Goal: Information Seeking & Learning: Find specific fact

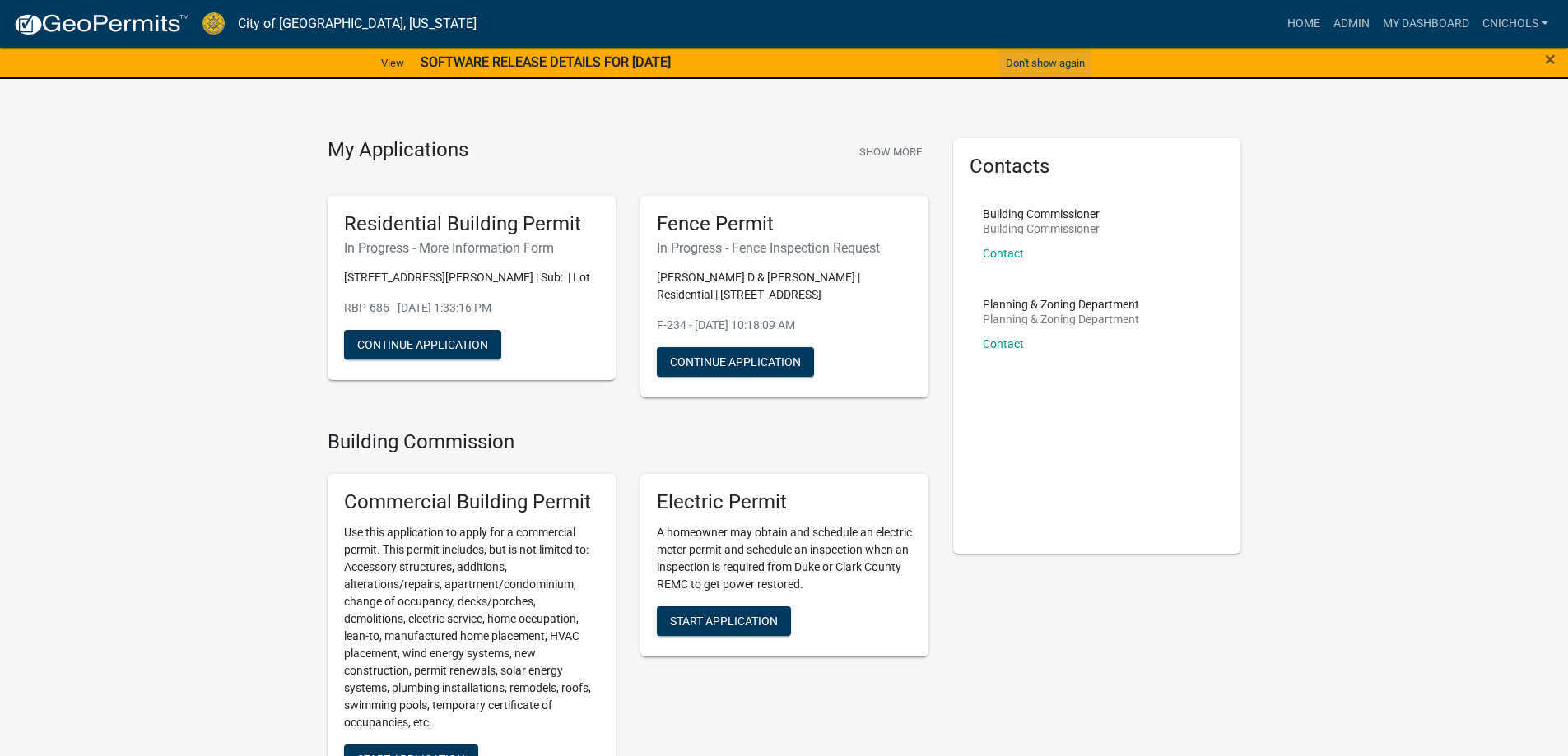
drag, startPoint x: 1036, startPoint y: 63, endPoint x: 1050, endPoint y: 60, distance: 14.3
click at [1037, 63] on button "Don't show again" at bounding box center [1045, 63] width 92 height 28
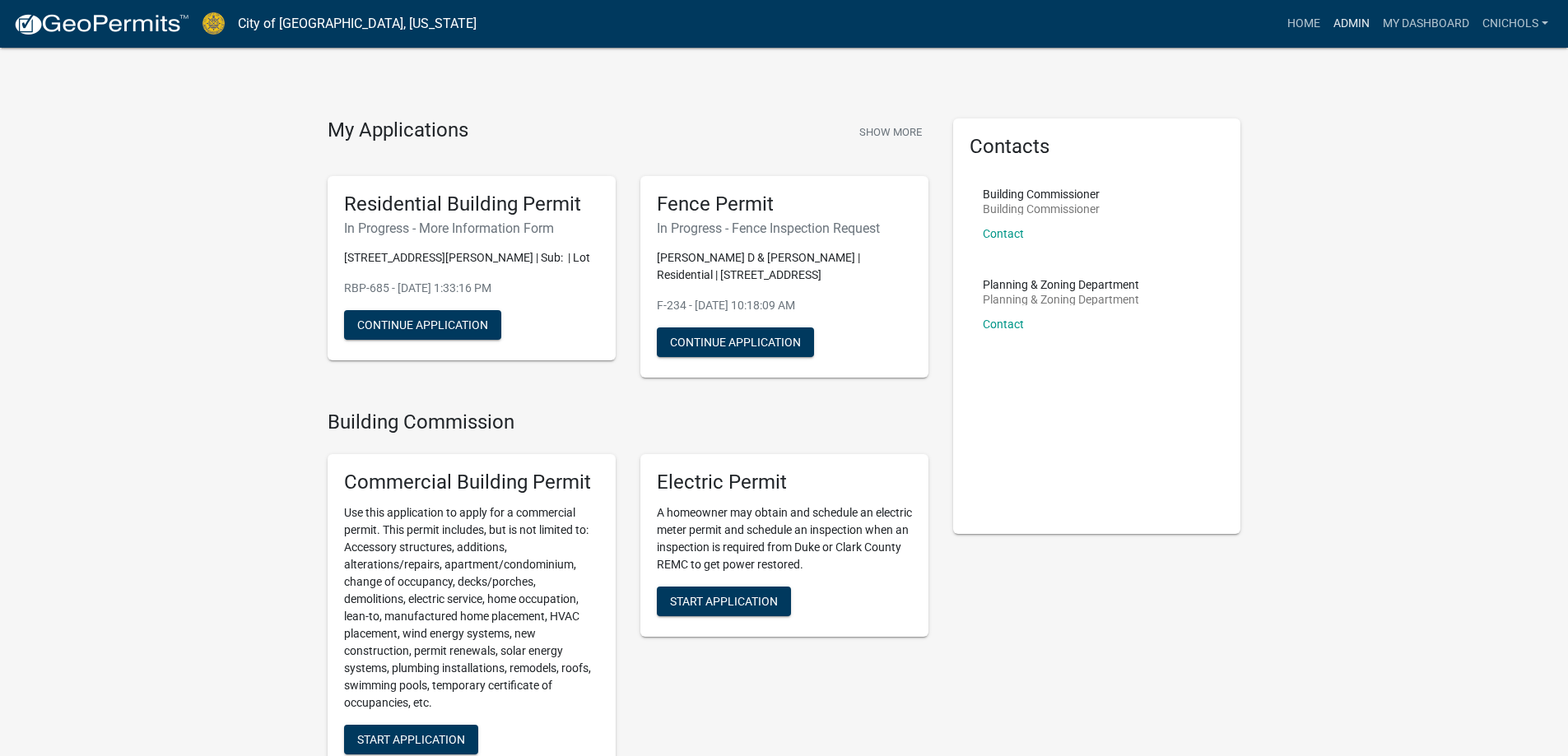
click at [1346, 29] on link "Admin" at bounding box center [1351, 23] width 49 height 31
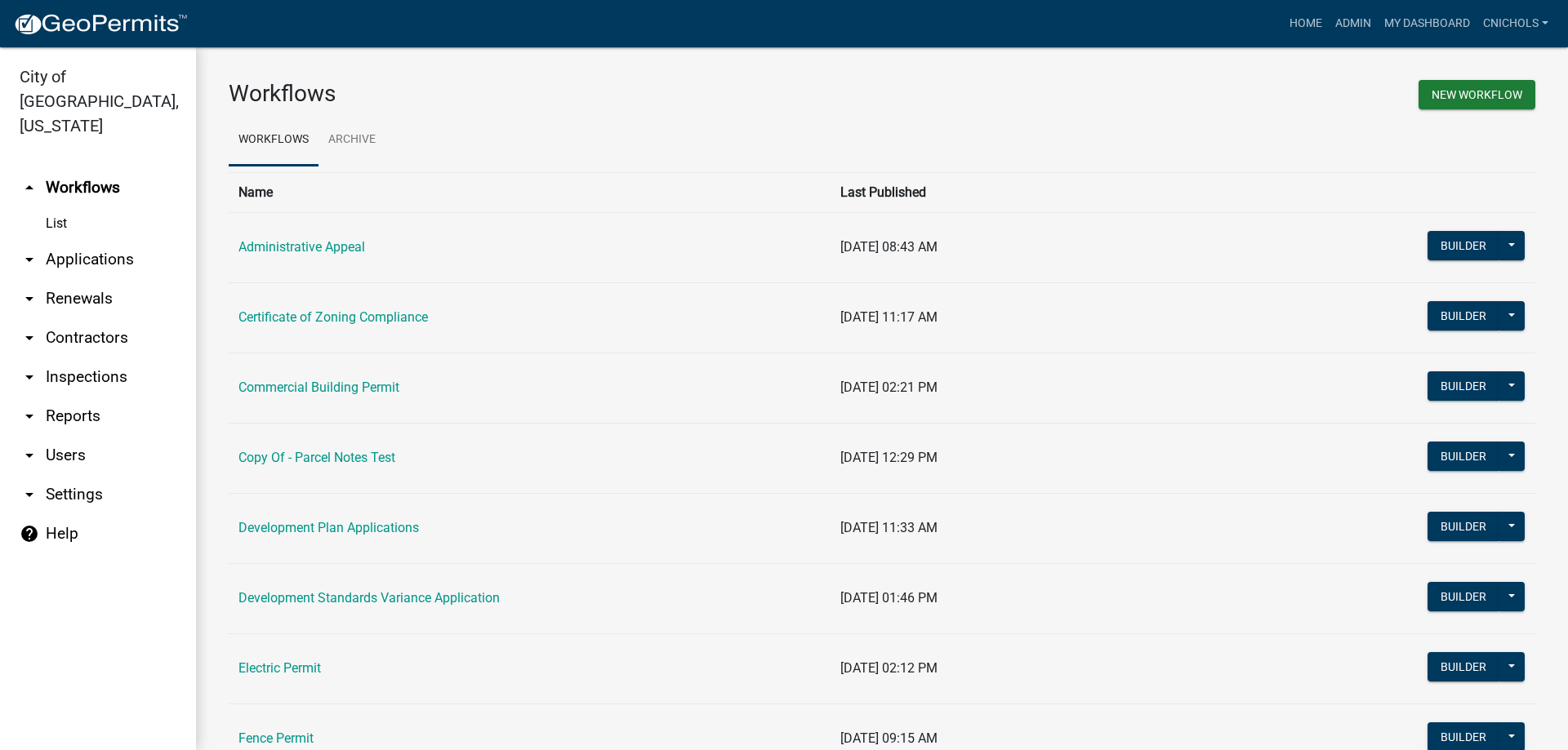
click at [82, 240] on link "arrow_drop_down Applications" at bounding box center [98, 259] width 196 height 39
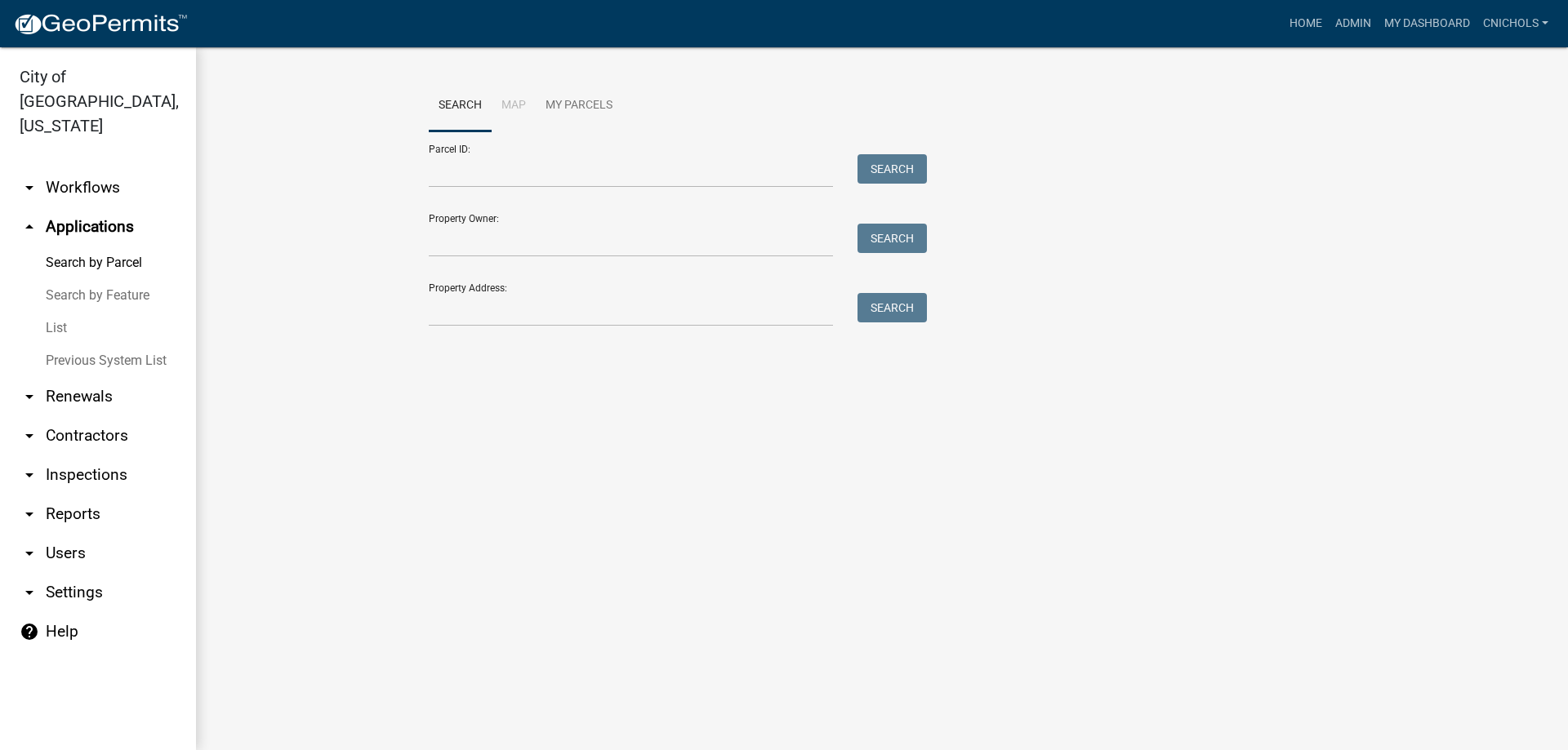
drag, startPoint x: 53, startPoint y: 298, endPoint x: 119, endPoint y: 278, distance: 69.0
click at [55, 312] on link "List" at bounding box center [98, 328] width 196 height 32
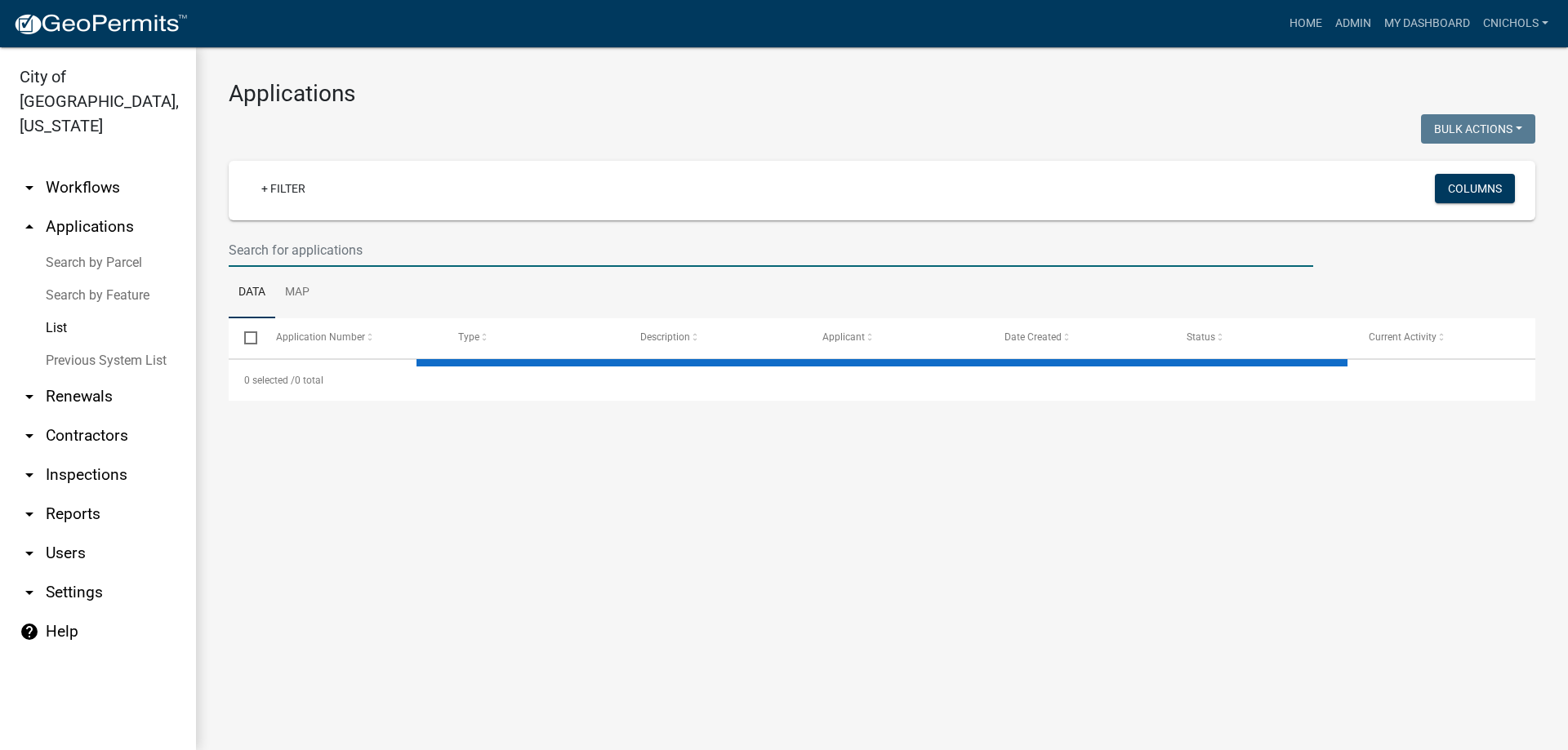
click at [305, 248] on input "text" at bounding box center [771, 250] width 1085 height 33
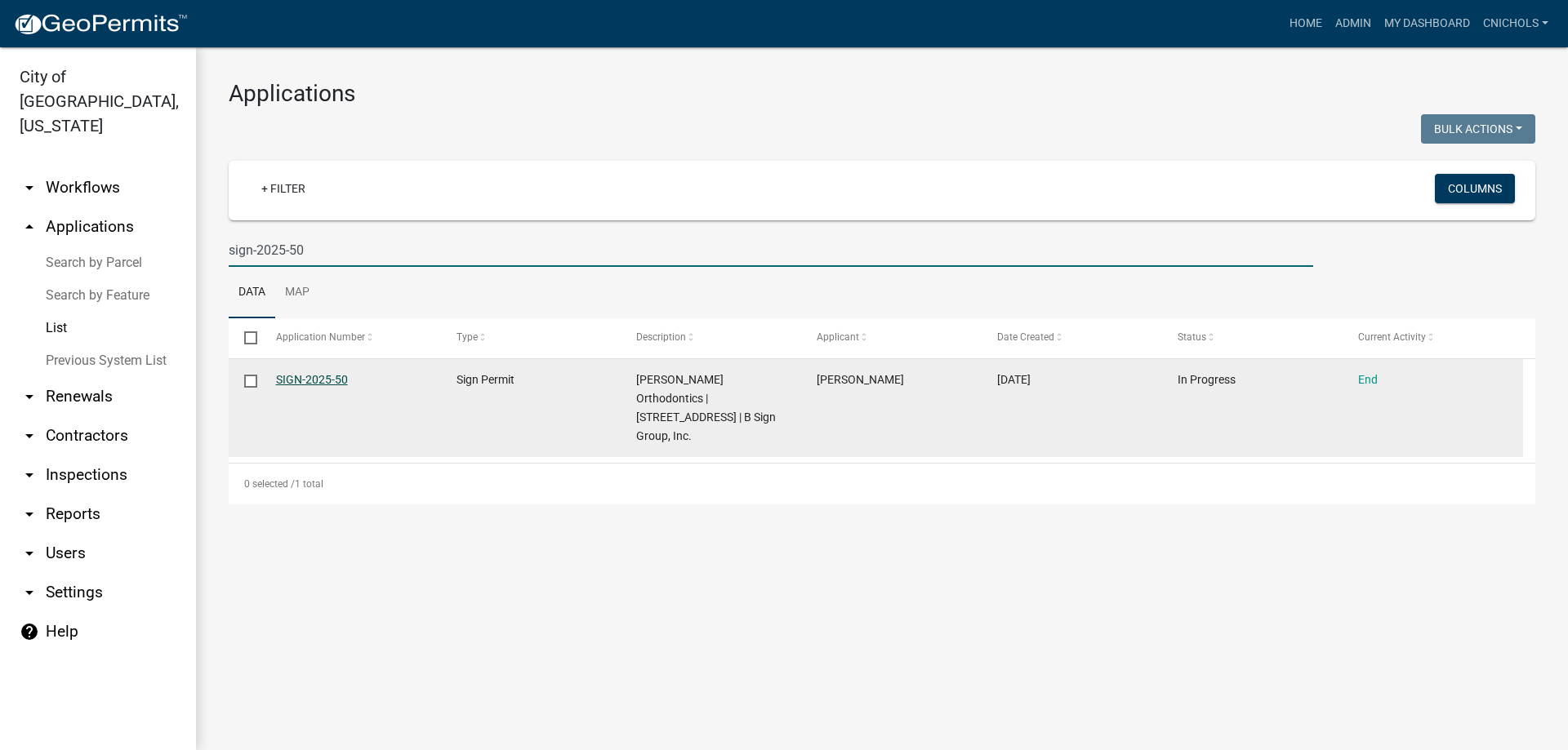
type input "sign-2025-50"
click at [329, 380] on link "SIGN-2025-50" at bounding box center [311, 380] width 72 height 13
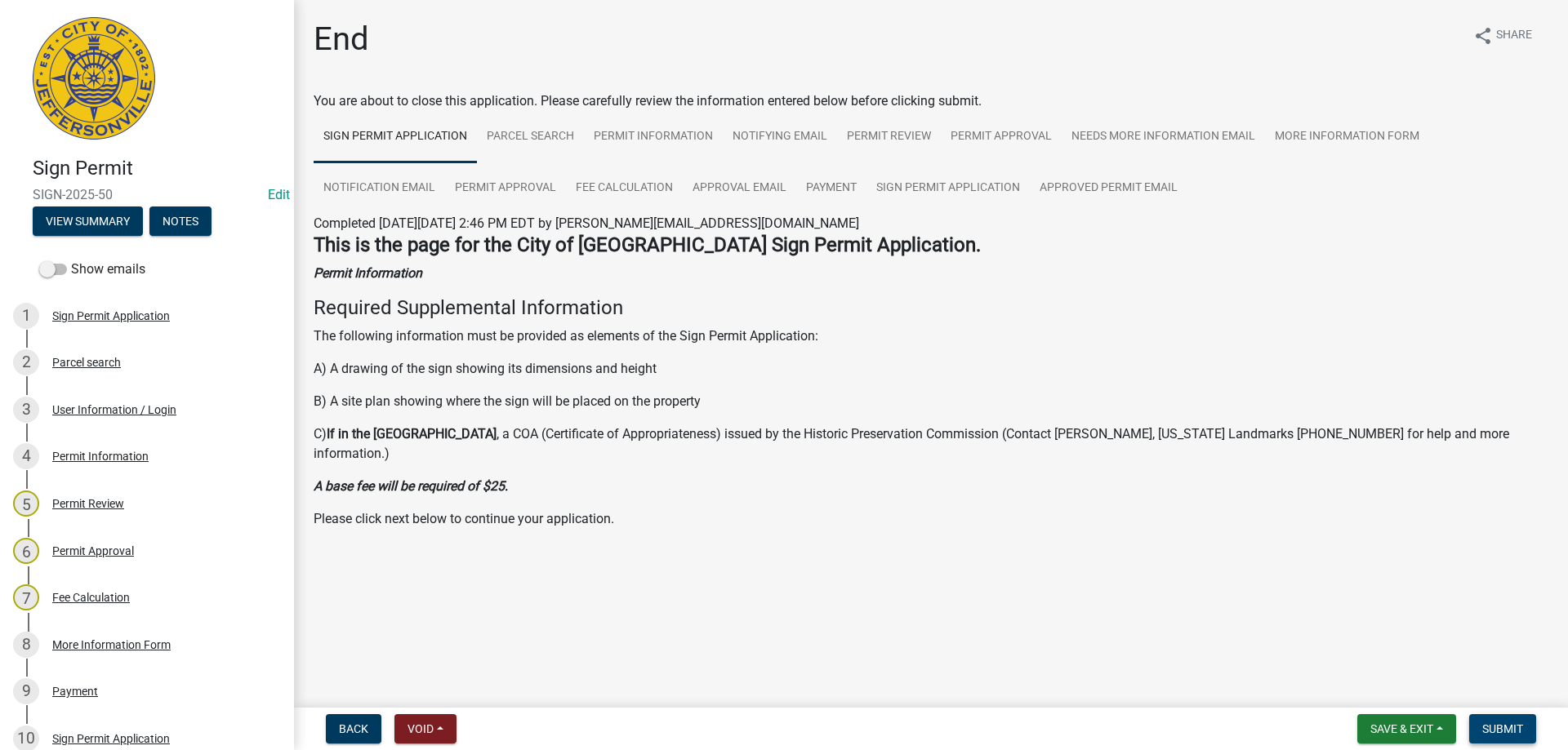
click at [1498, 721] on button "Submit" at bounding box center [1502, 729] width 67 height 30
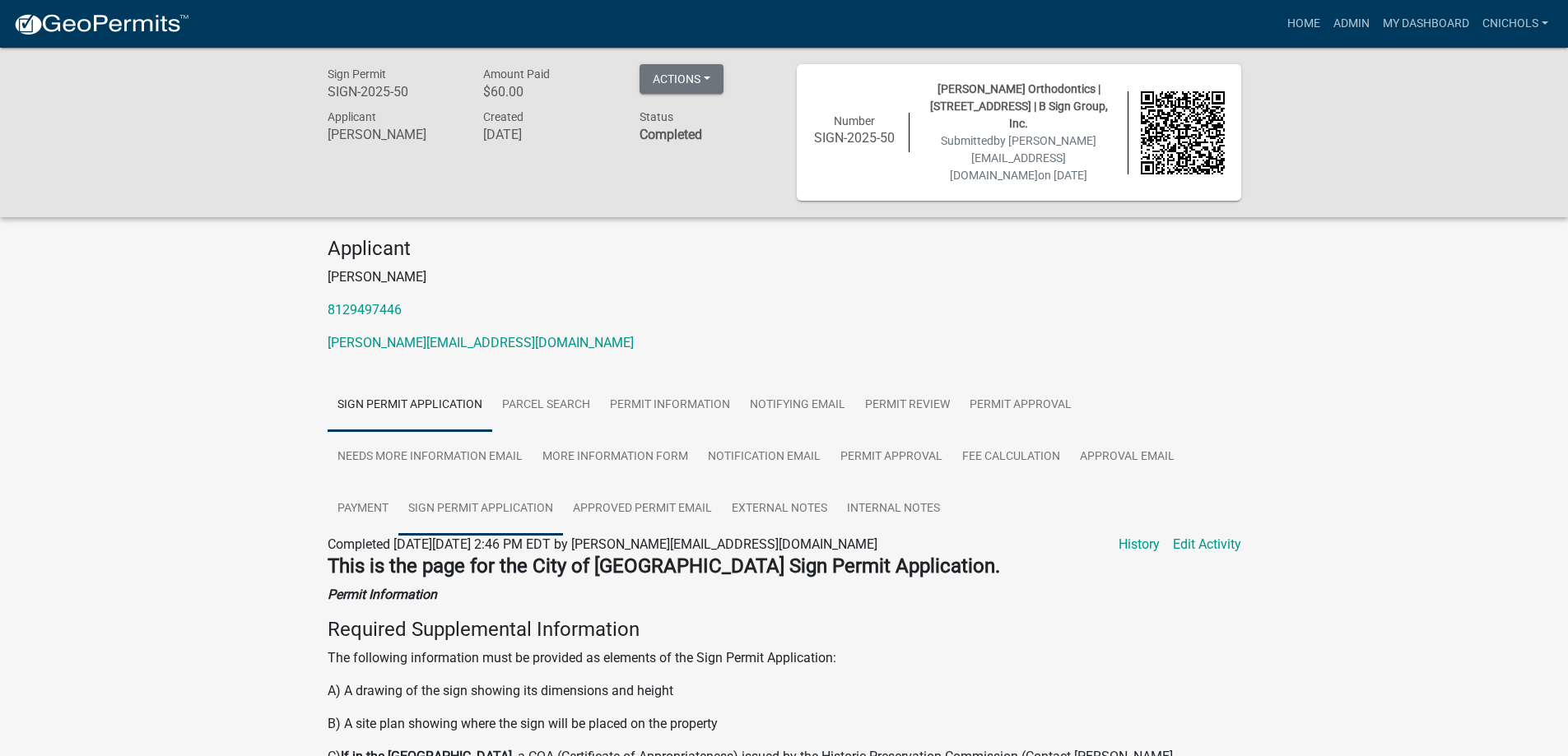
click at [474, 492] on link "Sign Permit Application" at bounding box center [480, 509] width 164 height 53
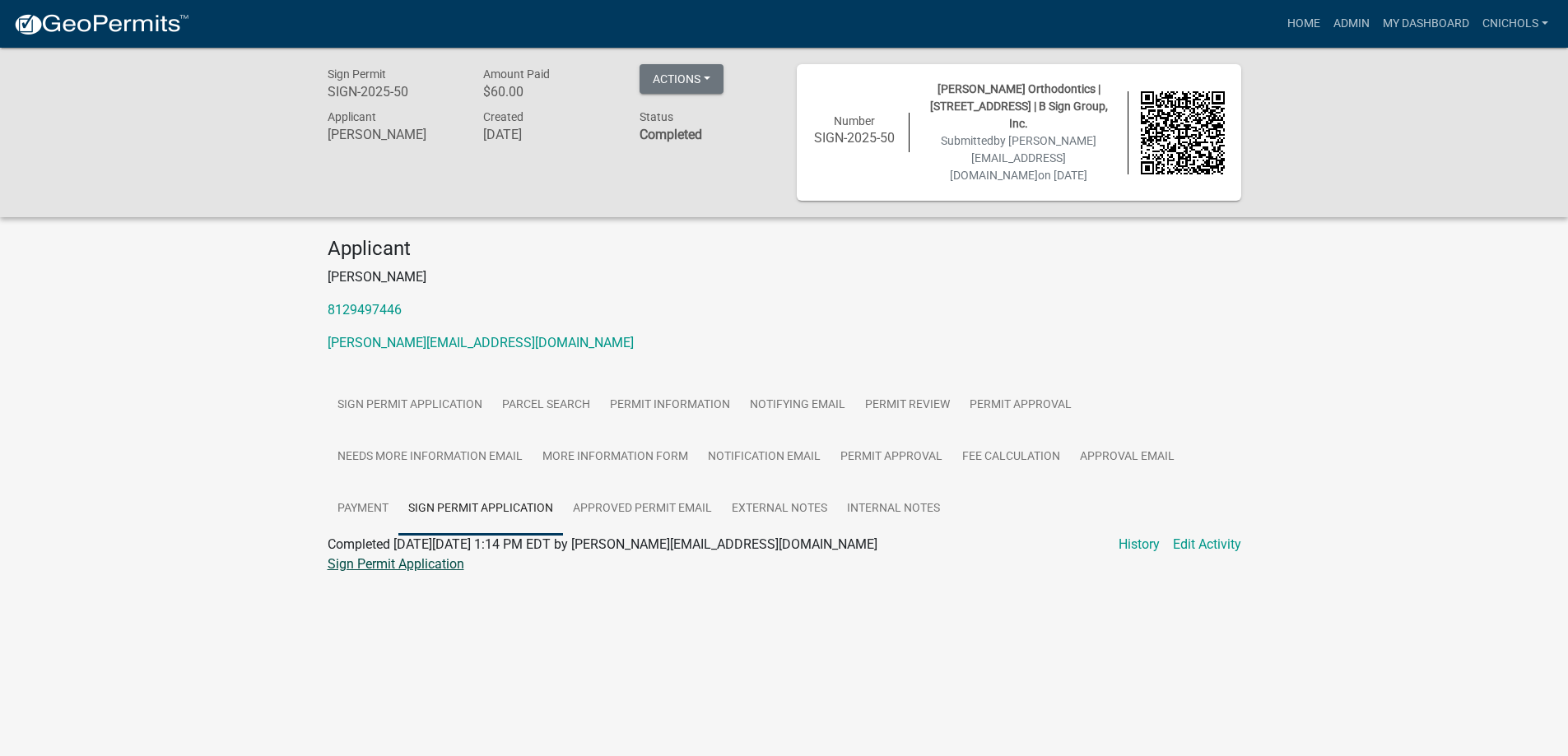
click at [365, 557] on link "Sign Permit Application" at bounding box center [396, 564] width 137 height 16
click at [1342, 19] on link "Admin" at bounding box center [1351, 23] width 49 height 31
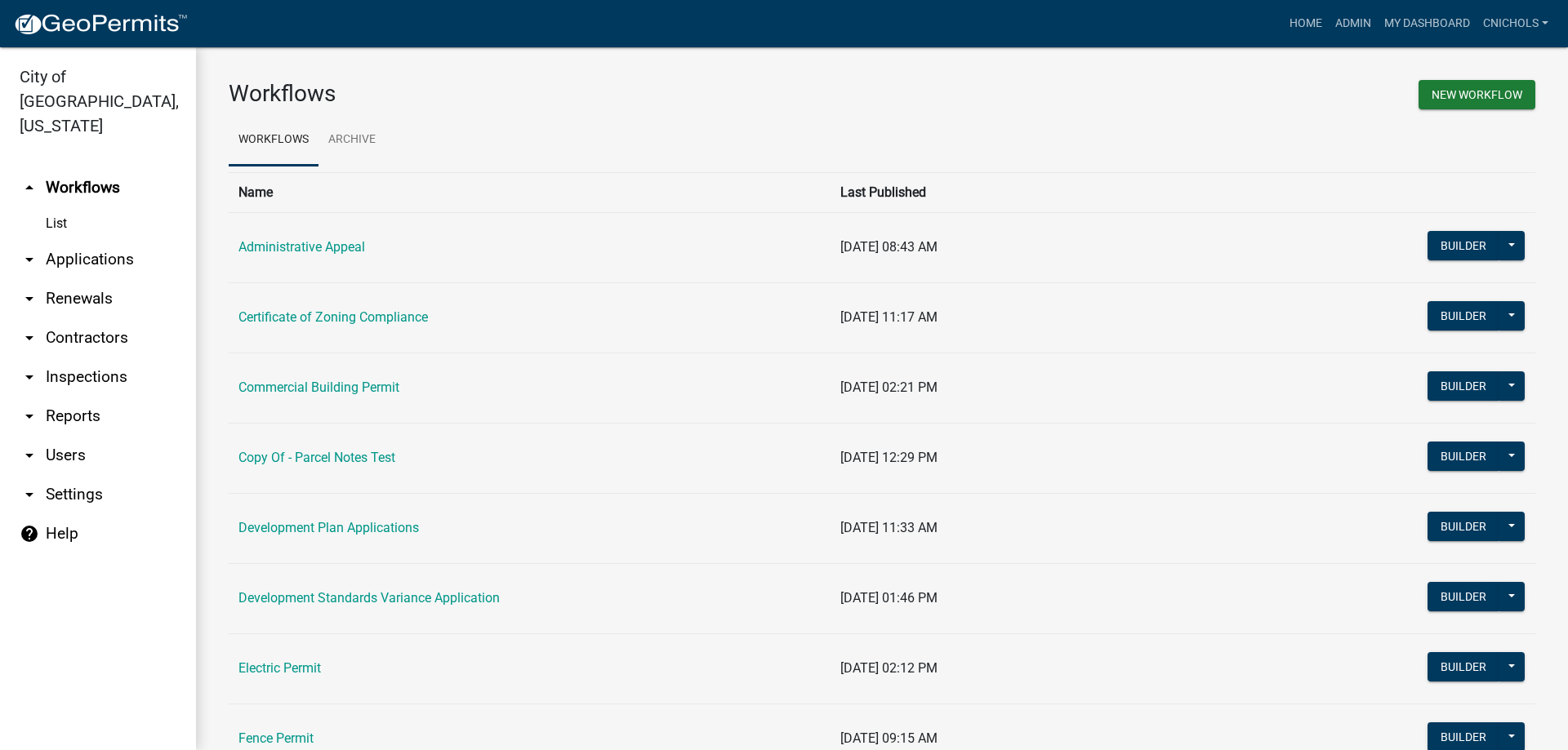
click at [57, 397] on link "arrow_drop_down Reports" at bounding box center [98, 416] width 196 height 39
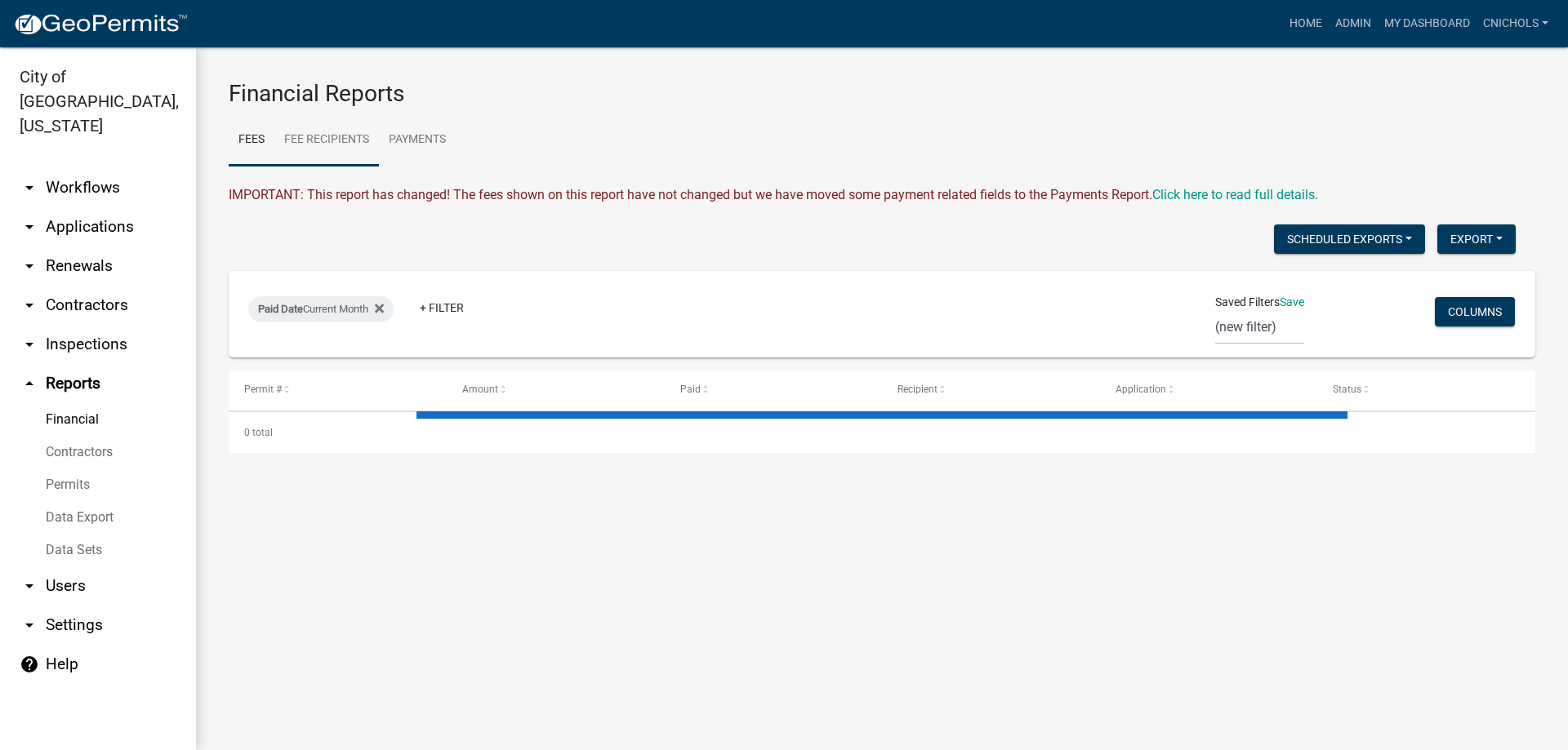
click at [330, 137] on link "Fee Recipients" at bounding box center [326, 140] width 104 height 52
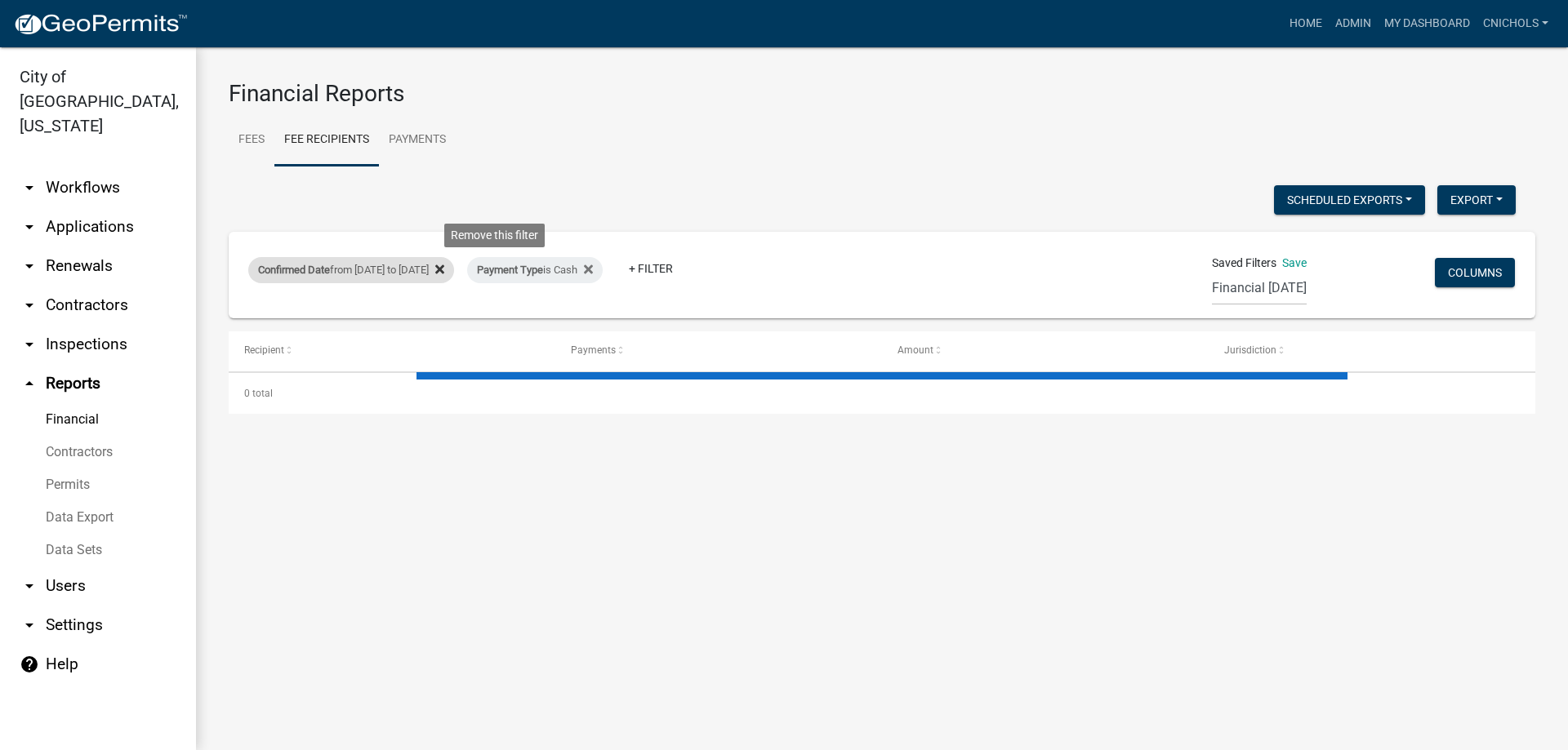
click at [445, 266] on icon at bounding box center [440, 270] width 9 height 13
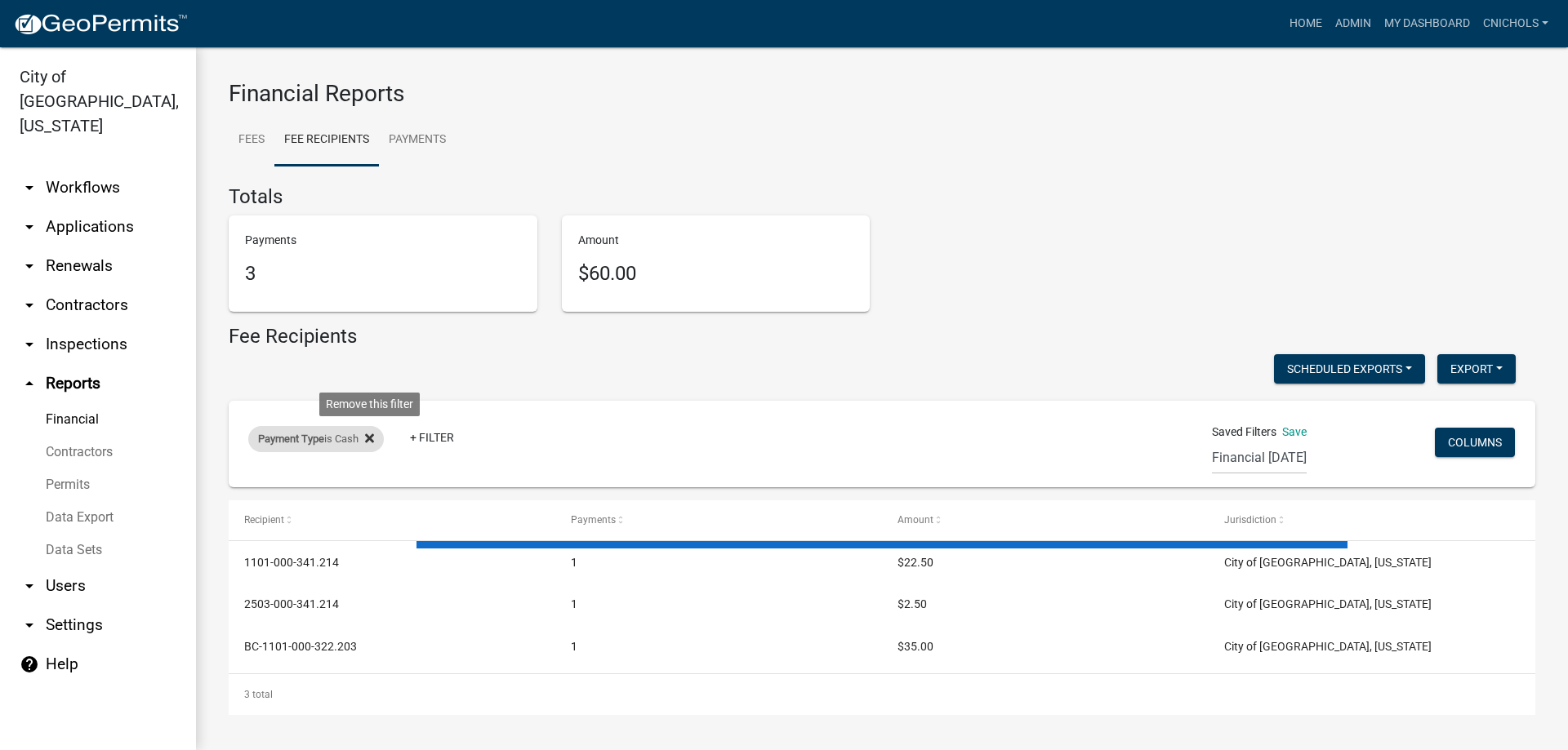
click at [371, 436] on icon at bounding box center [369, 439] width 9 height 9
drag, startPoint x: 285, startPoint y: 445, endPoint x: 296, endPoint y: 445, distance: 11.0
click at [286, 444] on link "+ Filter" at bounding box center [283, 443] width 70 height 30
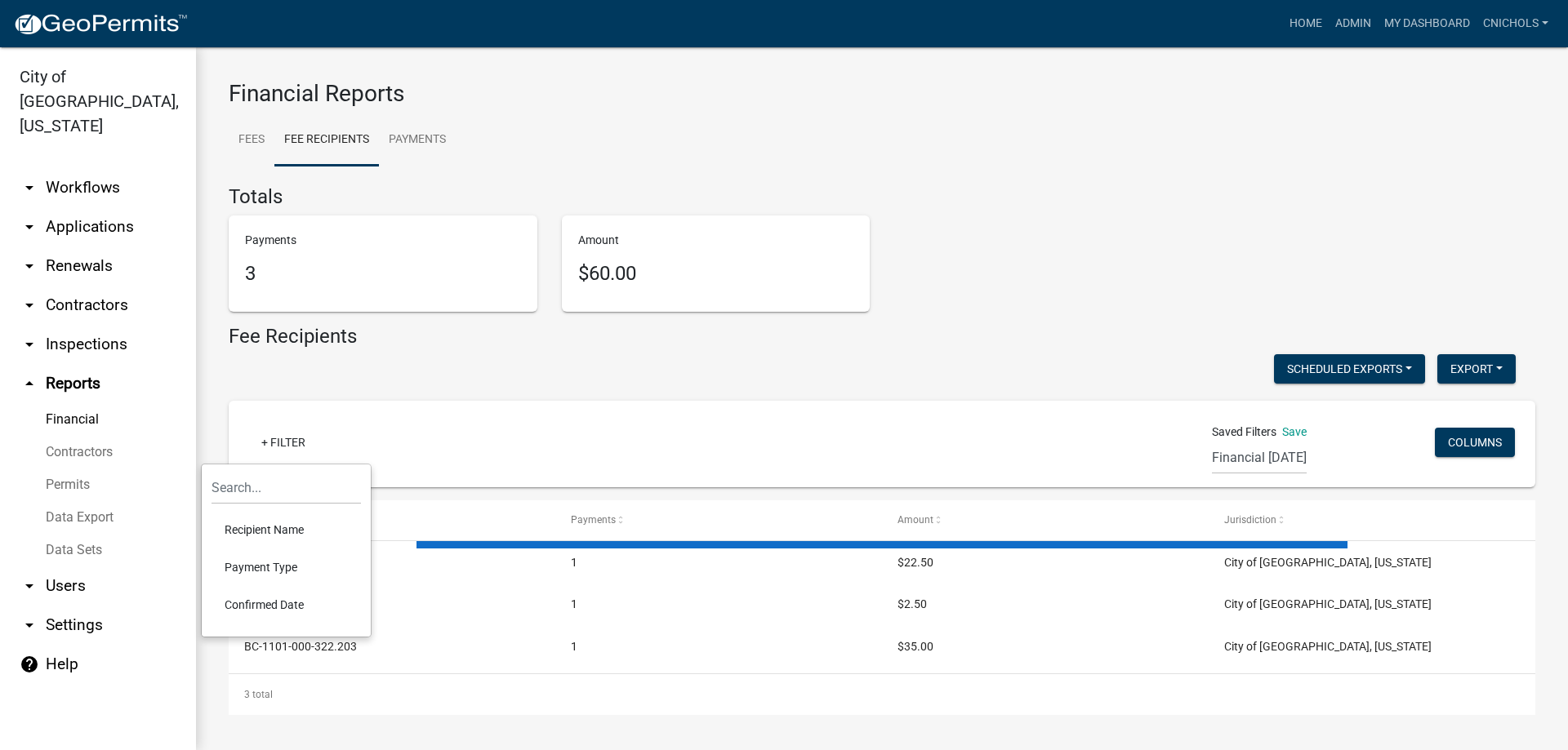
click at [266, 599] on li "Confirmed Date" at bounding box center [286, 604] width 149 height 37
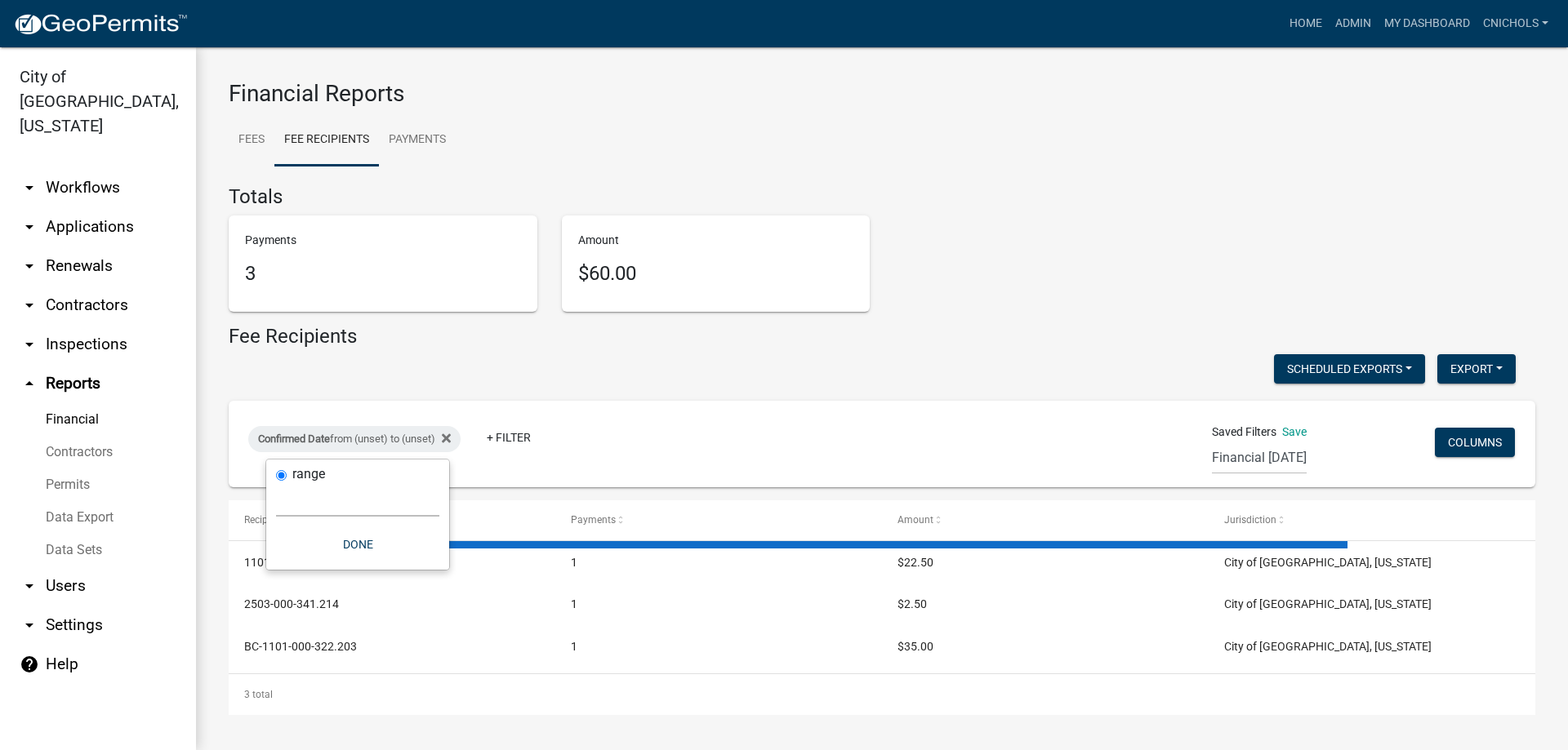
click at [292, 506] on select "[DATE] [DATE] Current Week Previous Week Current Month Last Month Current Calen…" at bounding box center [357, 500] width 163 height 33
select select "custom"
click at [276, 483] on select "[DATE] [DATE] Current Week Previous Week Current Month Last Month Current Calen…" at bounding box center [357, 500] width 163 height 33
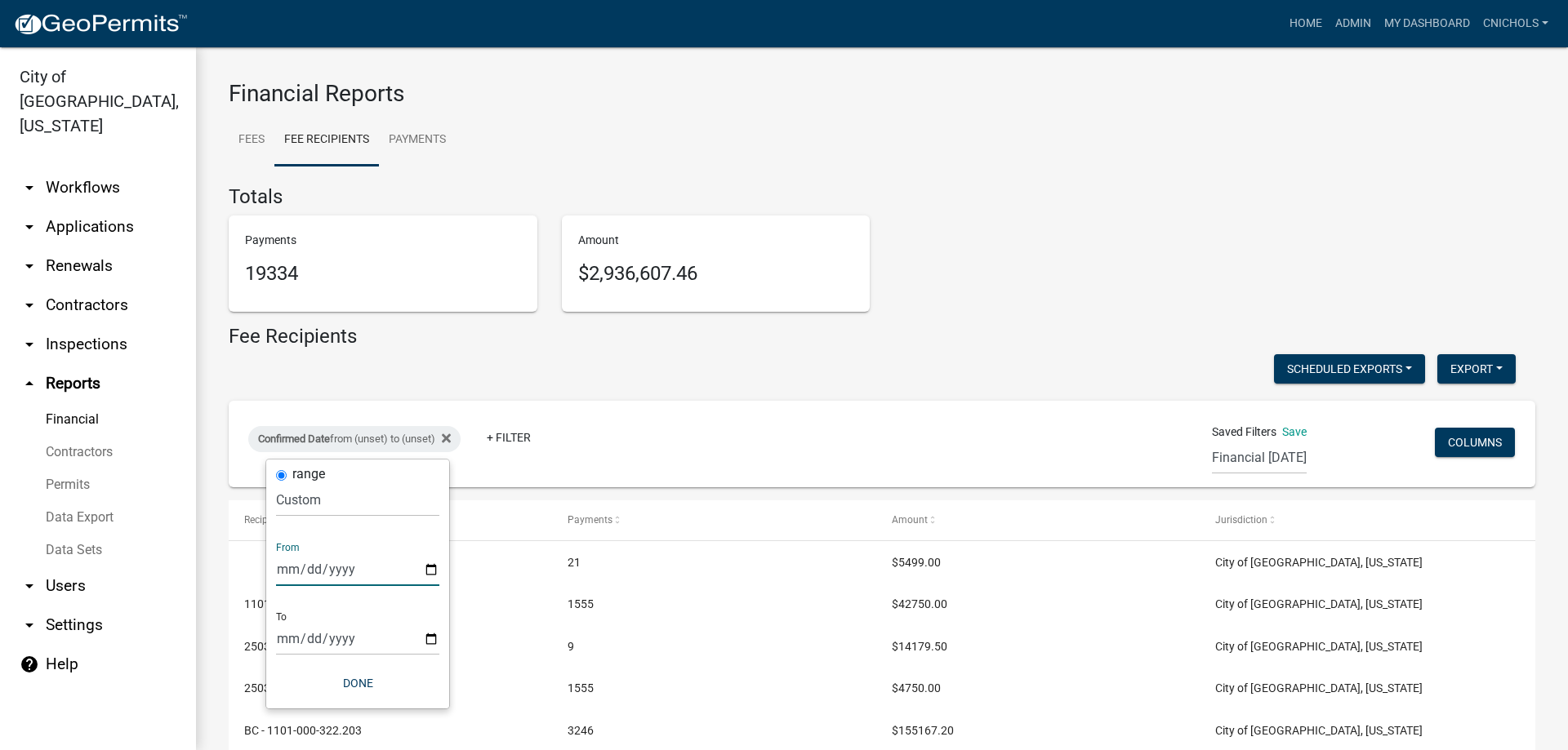
click at [428, 564] on input "date" at bounding box center [357, 570] width 163 height 33
type input "[DATE]"
click at [443, 641] on input "date" at bounding box center [368, 639] width 163 height 33
type input "[DATE]"
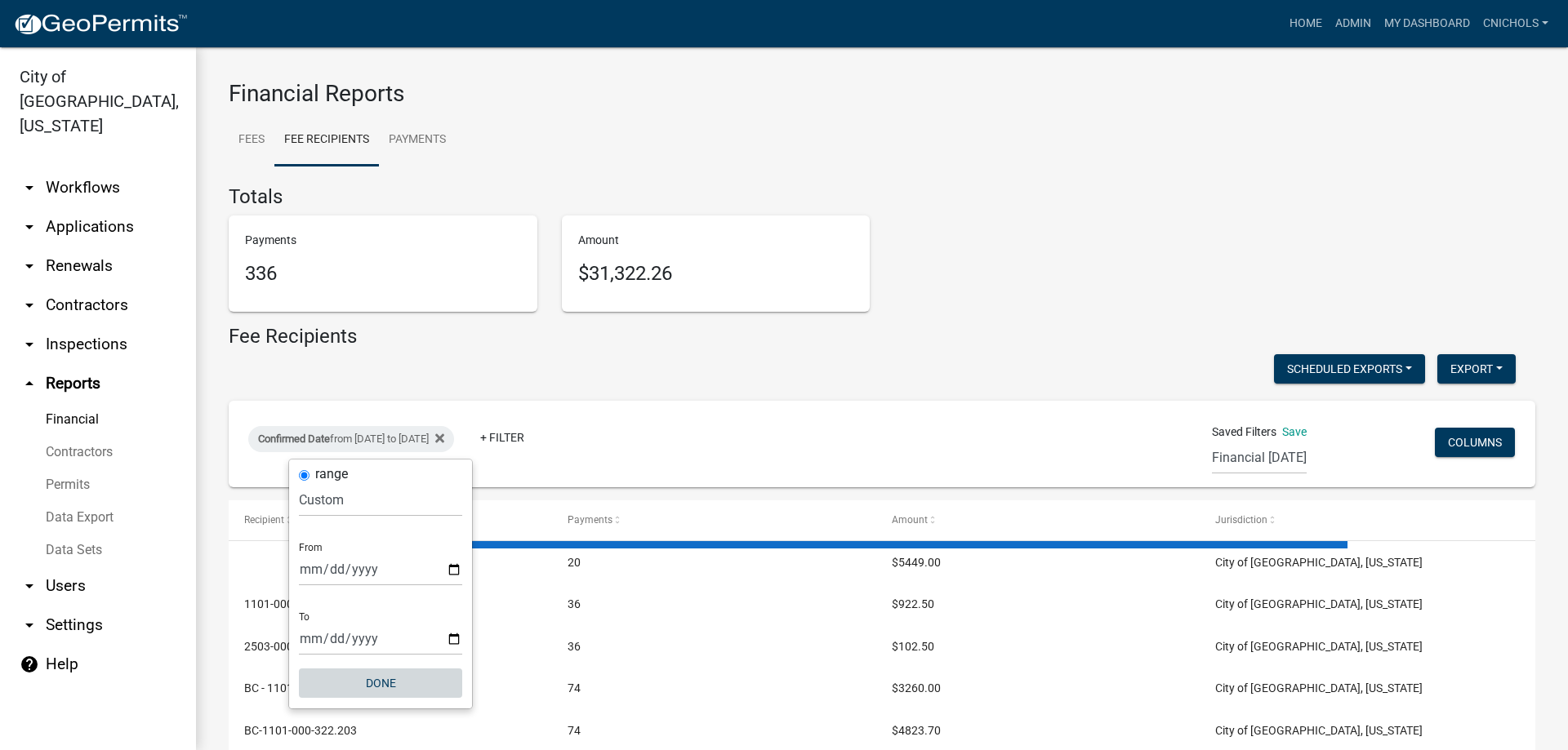
drag, startPoint x: 391, startPoint y: 683, endPoint x: 517, endPoint y: 522, distance: 204.4
click at [392, 681] on button "Done" at bounding box center [380, 684] width 163 height 30
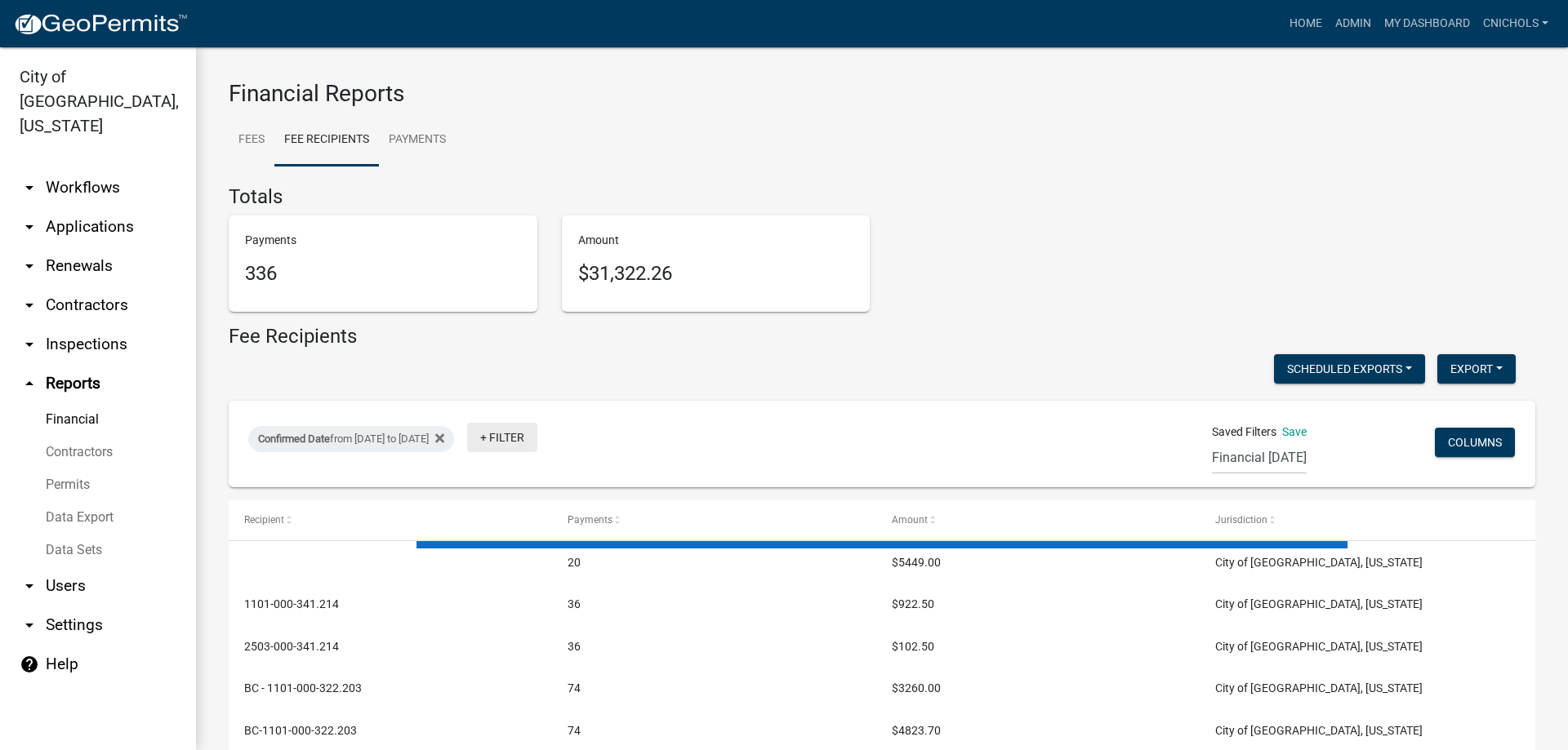
click at [537, 440] on link "+ Filter" at bounding box center [502, 438] width 70 height 30
click at [536, 555] on li "Payment Type" at bounding box center [564, 562] width 149 height 37
click at [529, 504] on select "Select an option Online CreditCardPOS Check Cash" at bounding box center [576, 500] width 163 height 33
select select "Online"
click at [516, 483] on select "Select an option Online CreditCardPOS Check Cash" at bounding box center [576, 500] width 163 height 33
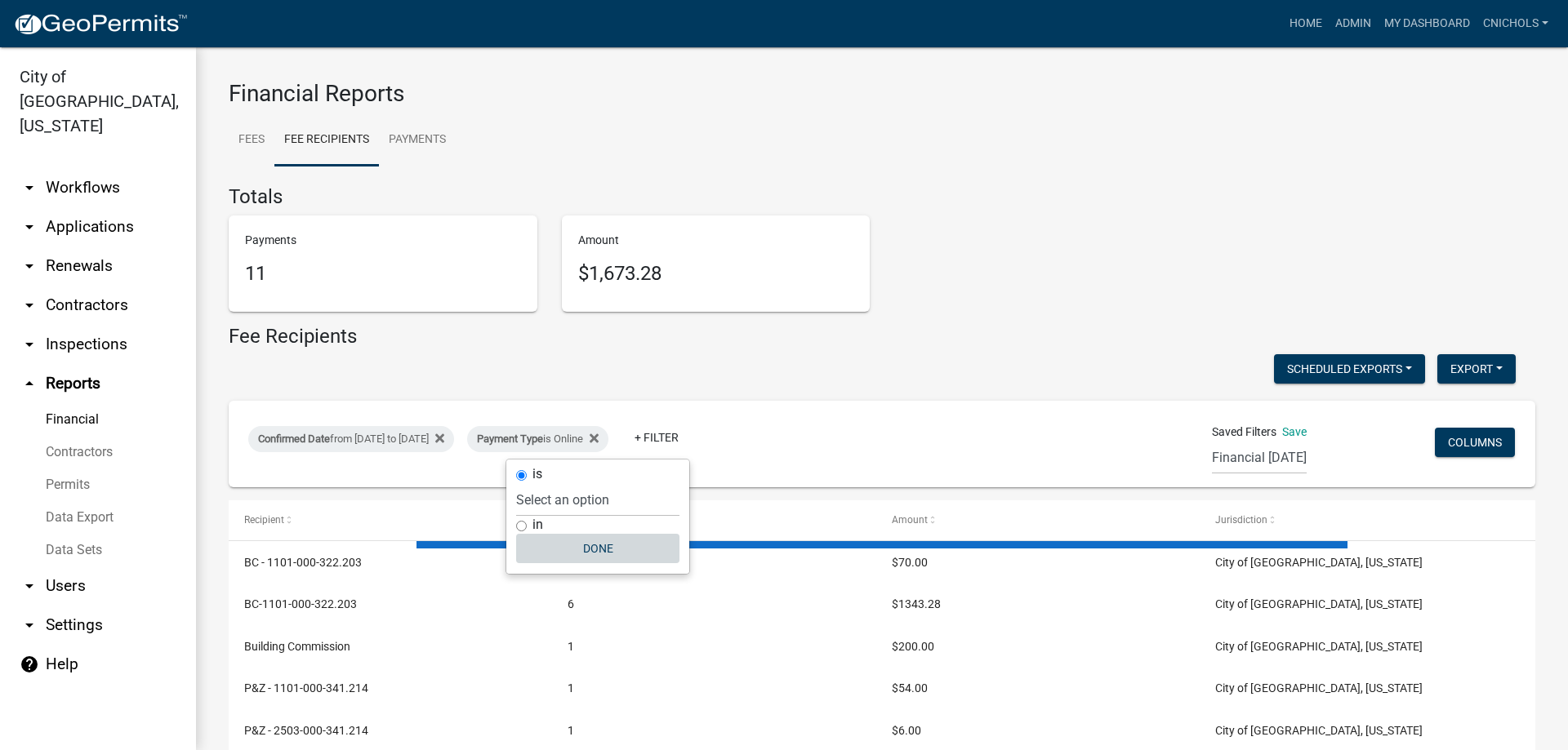
drag, startPoint x: 587, startPoint y: 545, endPoint x: 595, endPoint y: 556, distance: 13.6
click at [588, 545] on button "Done" at bounding box center [597, 549] width 163 height 30
